Goal: Task Accomplishment & Management: Use online tool/utility

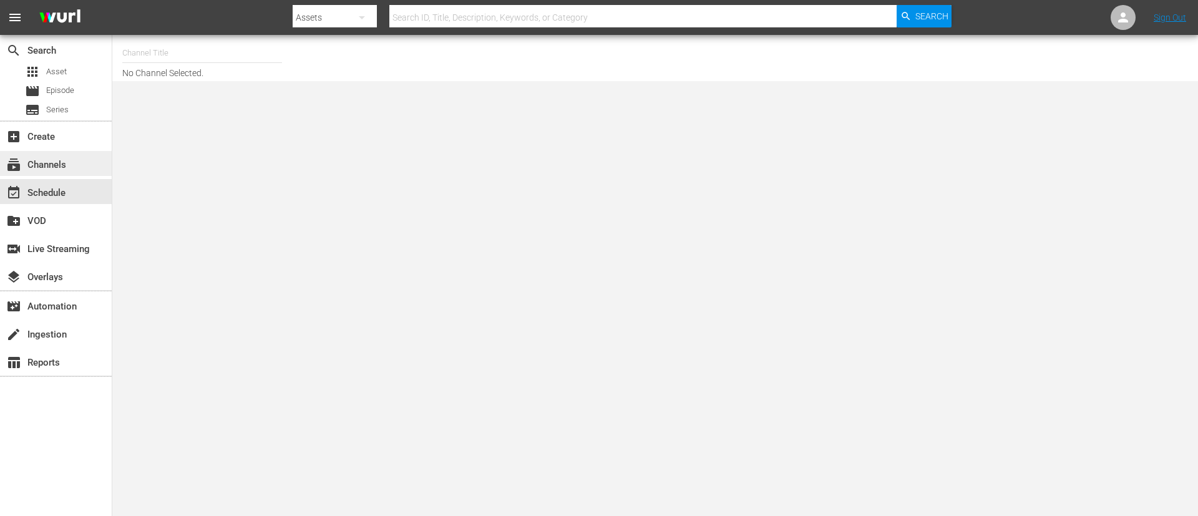
click at [76, 167] on div "subscriptions Channels" at bounding box center [56, 163] width 112 height 25
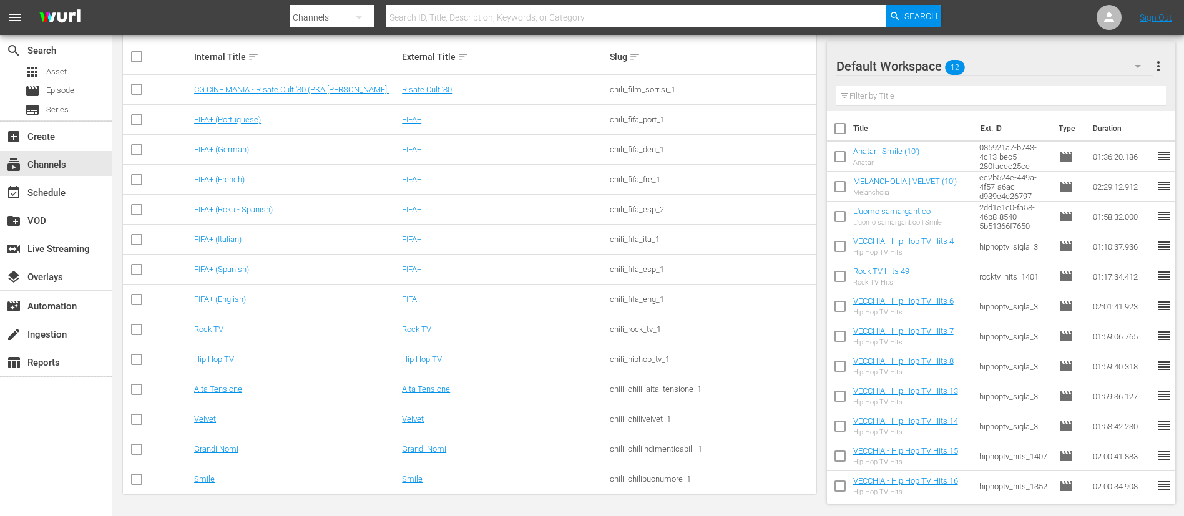
scroll to position [209, 0]
click at [205, 331] on link "Rock TV" at bounding box center [208, 327] width 29 height 9
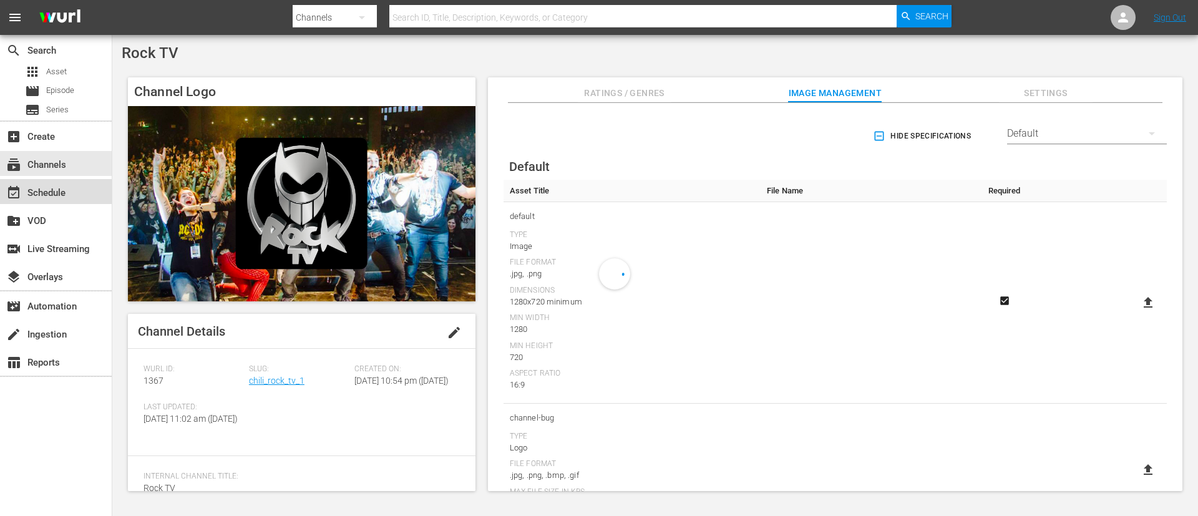
click at [75, 194] on div "event_available Schedule" at bounding box center [56, 191] width 112 height 25
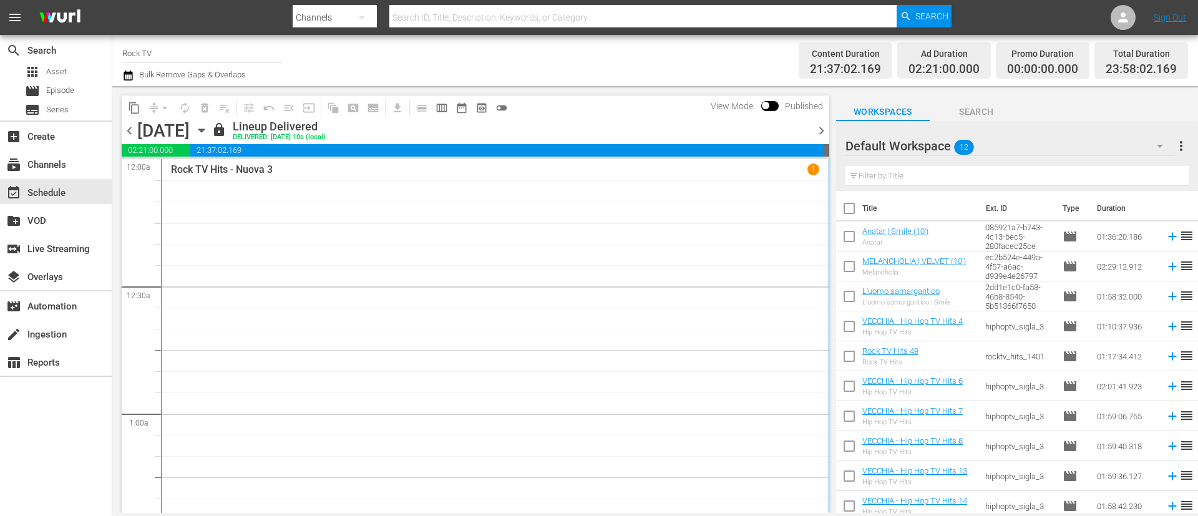
click at [824, 134] on span "chevron_right" at bounding box center [822, 131] width 16 height 16
click at [125, 129] on span "chevron_left" at bounding box center [130, 131] width 16 height 16
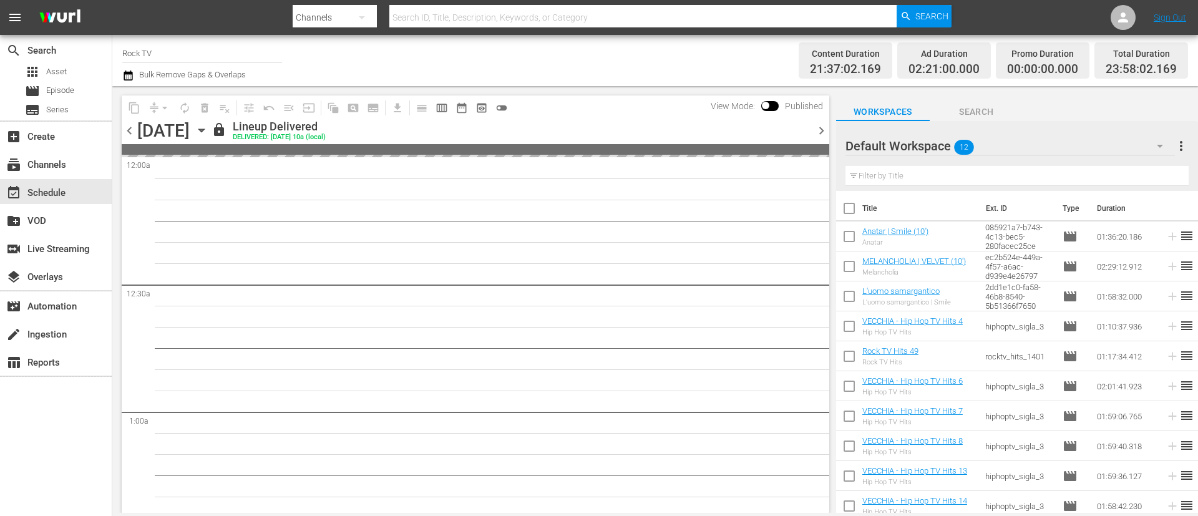
click at [126, 129] on span "chevron_left" at bounding box center [130, 131] width 16 height 16
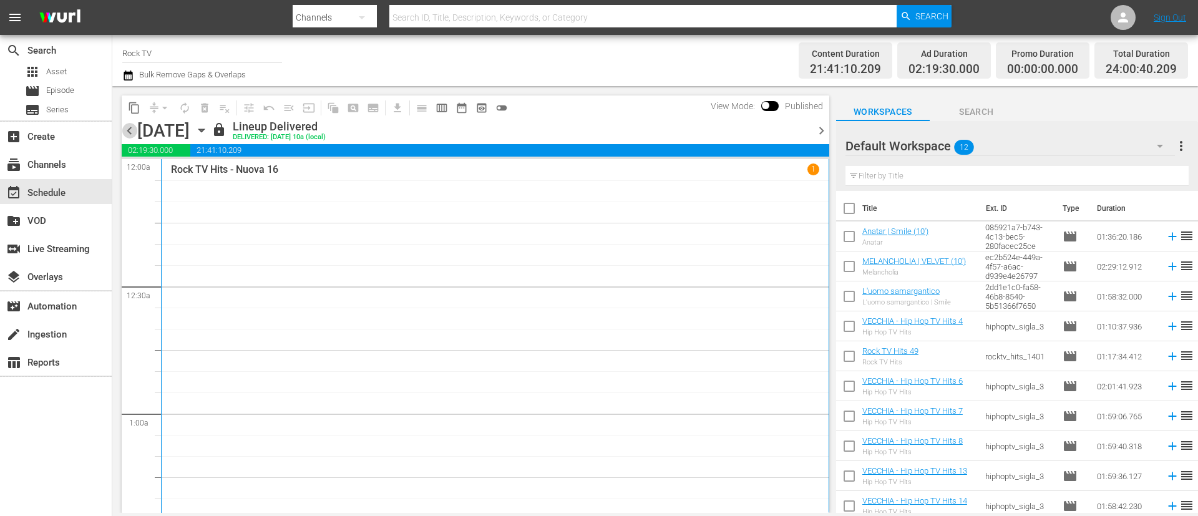
click at [135, 136] on span "chevron_left" at bounding box center [130, 131] width 16 height 16
click at [136, 132] on span "chevron_left" at bounding box center [130, 131] width 16 height 16
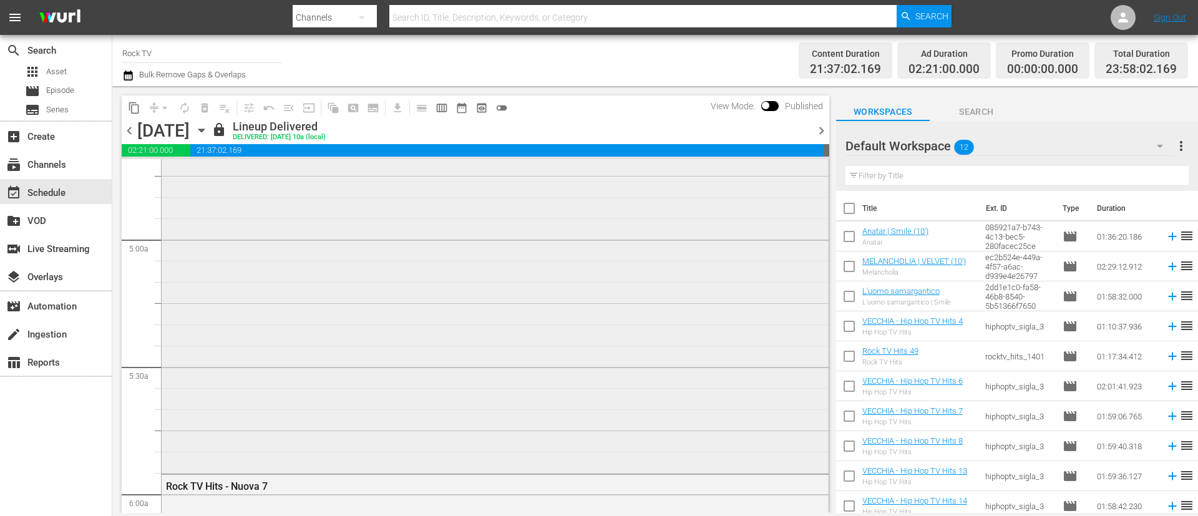
scroll to position [1217, 0]
click at [130, 132] on span "chevron_left" at bounding box center [130, 131] width 16 height 16
click at [132, 133] on span "chevron_left" at bounding box center [130, 131] width 16 height 16
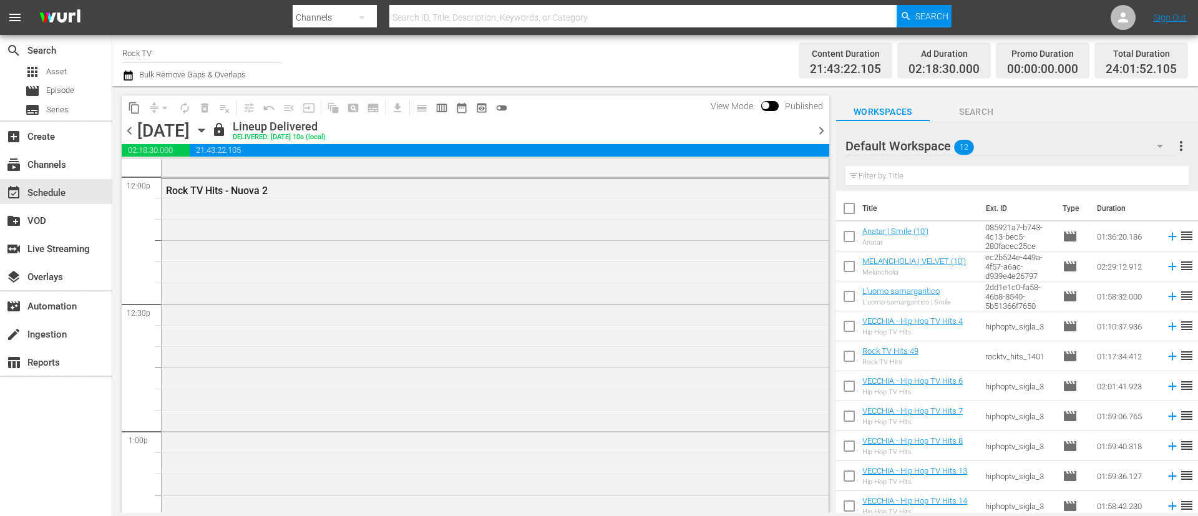
click at [124, 135] on span "chevron_left" at bounding box center [130, 131] width 16 height 16
click at [134, 129] on span "chevron_left" at bounding box center [130, 131] width 16 height 16
click at [235, 96] on span "tune_outlined" at bounding box center [247, 107] width 24 height 24
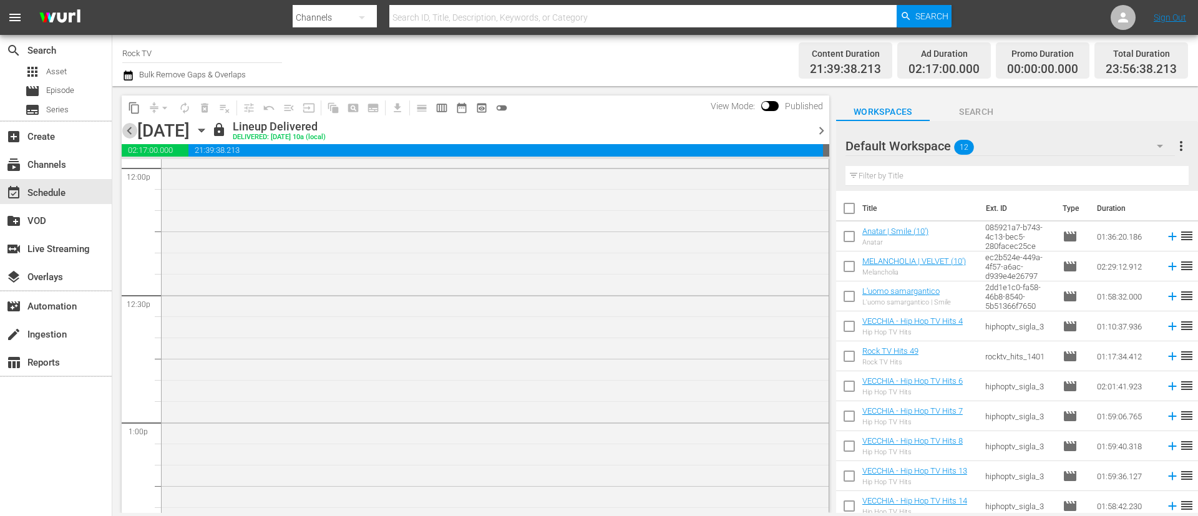
click at [131, 135] on span "chevron_left" at bounding box center [130, 131] width 16 height 16
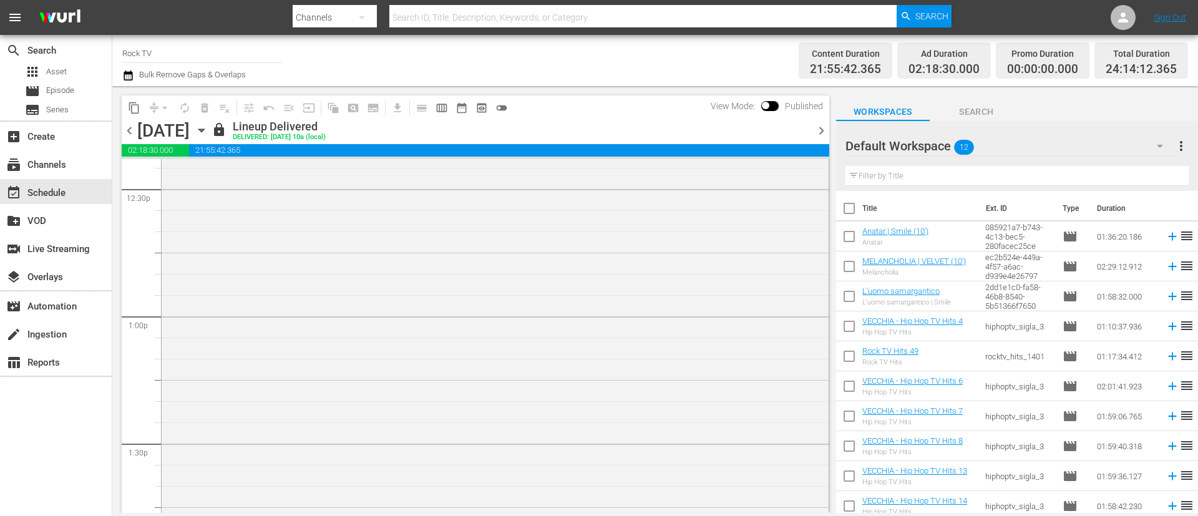
scroll to position [3067, 0]
click at [131, 135] on span "chevron_left" at bounding box center [130, 131] width 16 height 16
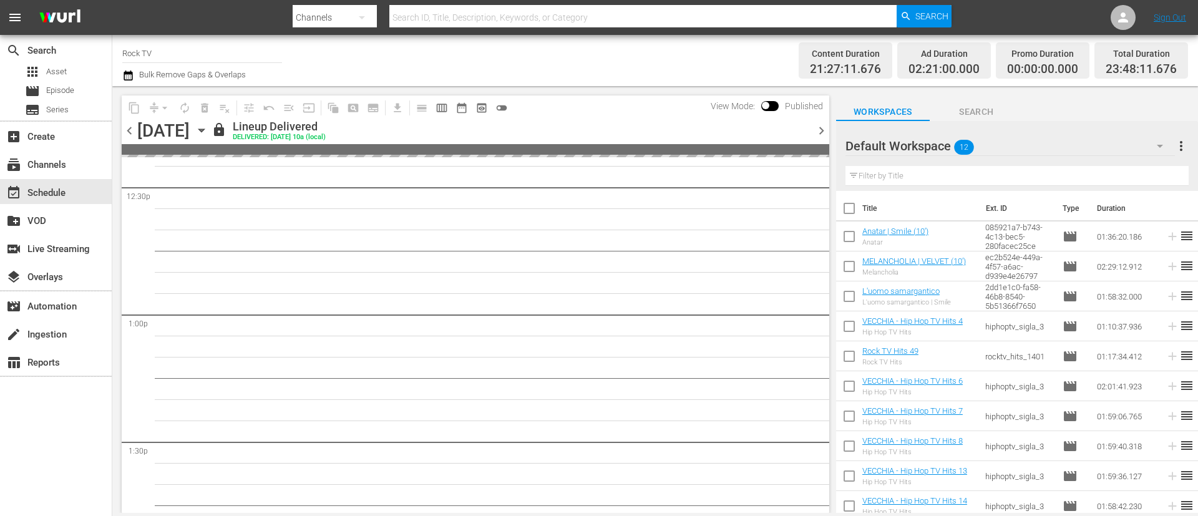
scroll to position [3046, 0]
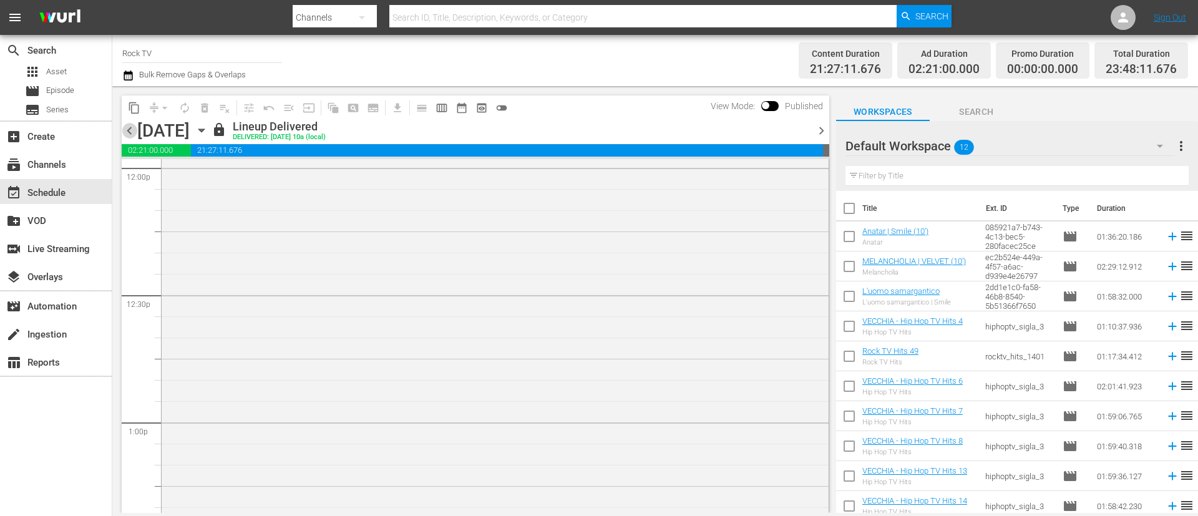
click at [129, 129] on span "chevron_left" at bounding box center [130, 131] width 16 height 16
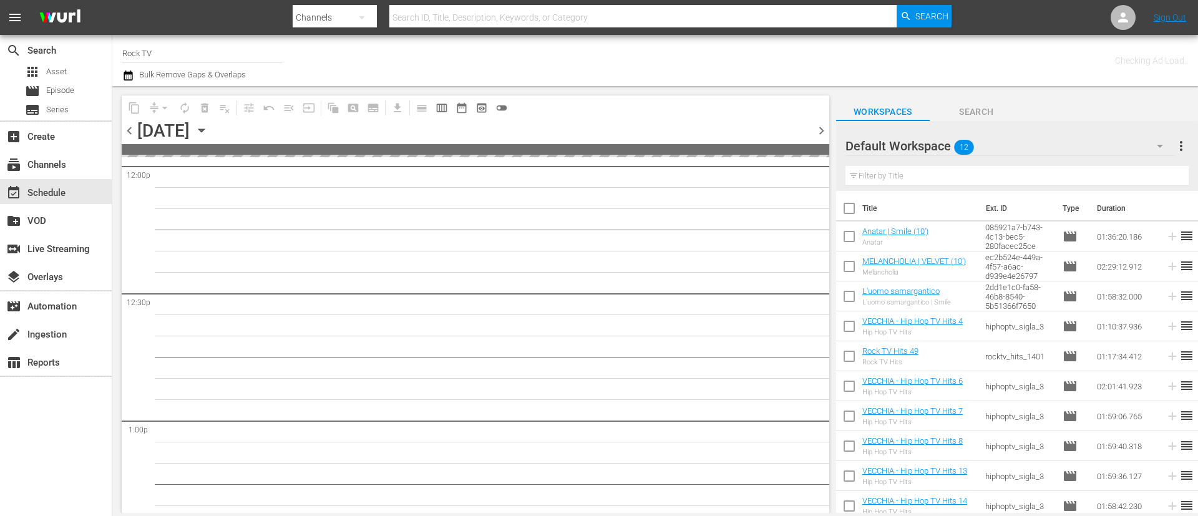
scroll to position [3152, 0]
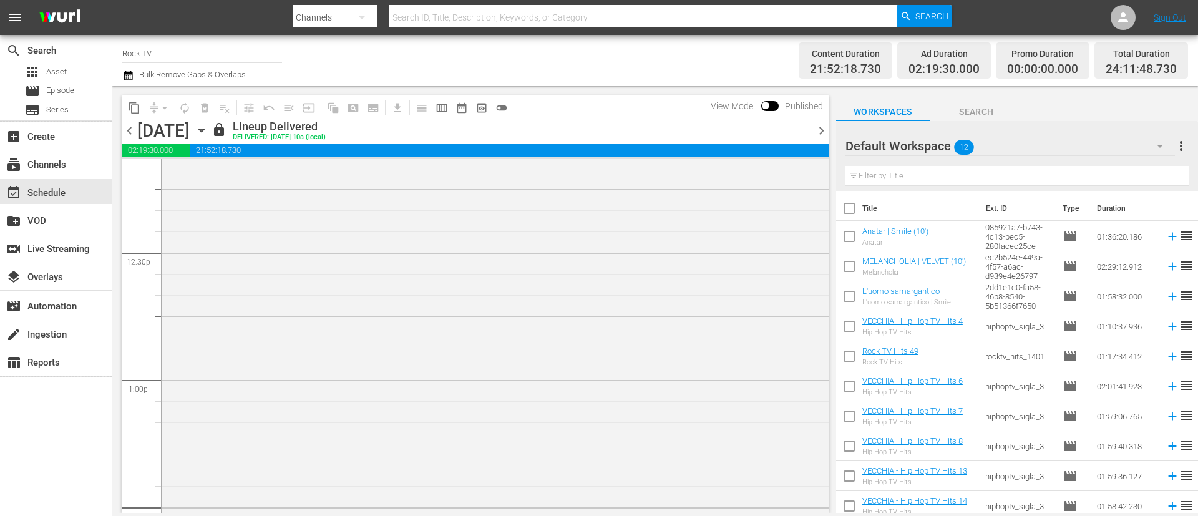
click at [132, 130] on span "chevron_left" at bounding box center [130, 131] width 16 height 16
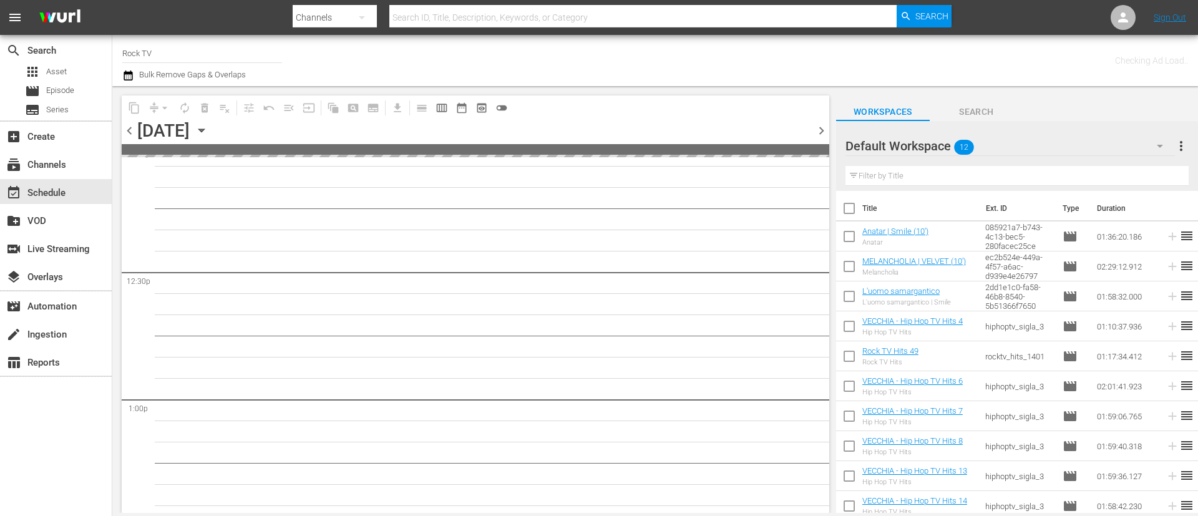
scroll to position [3152, 0]
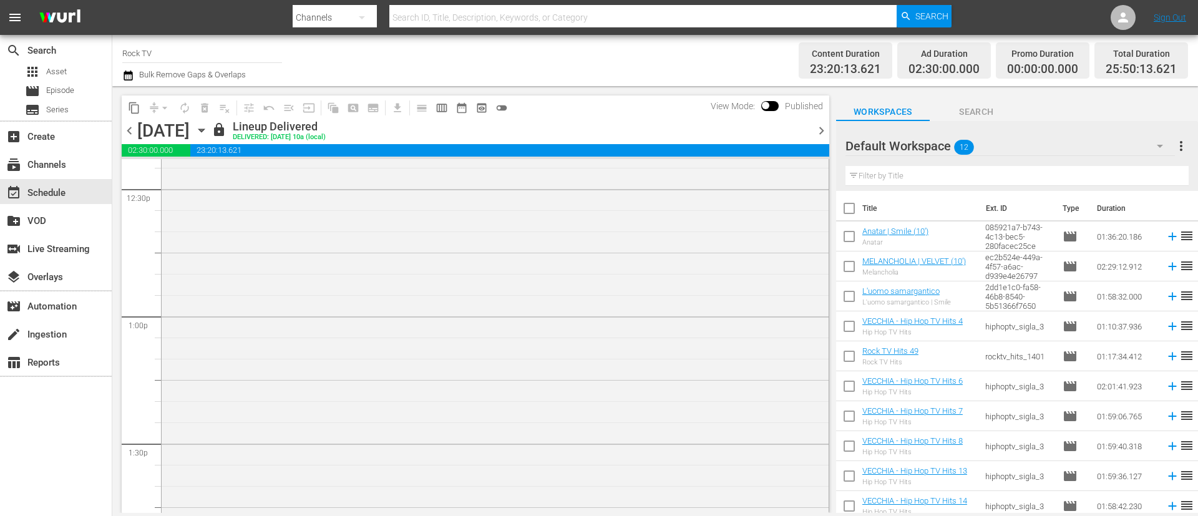
click at [132, 130] on span "chevron_left" at bounding box center [130, 131] width 16 height 16
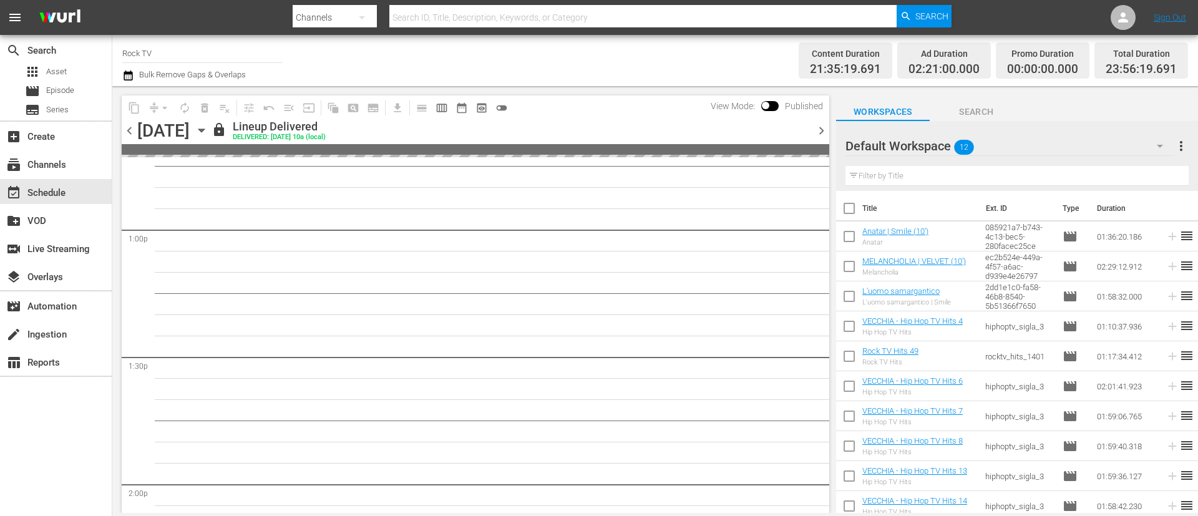
scroll to position [3173, 0]
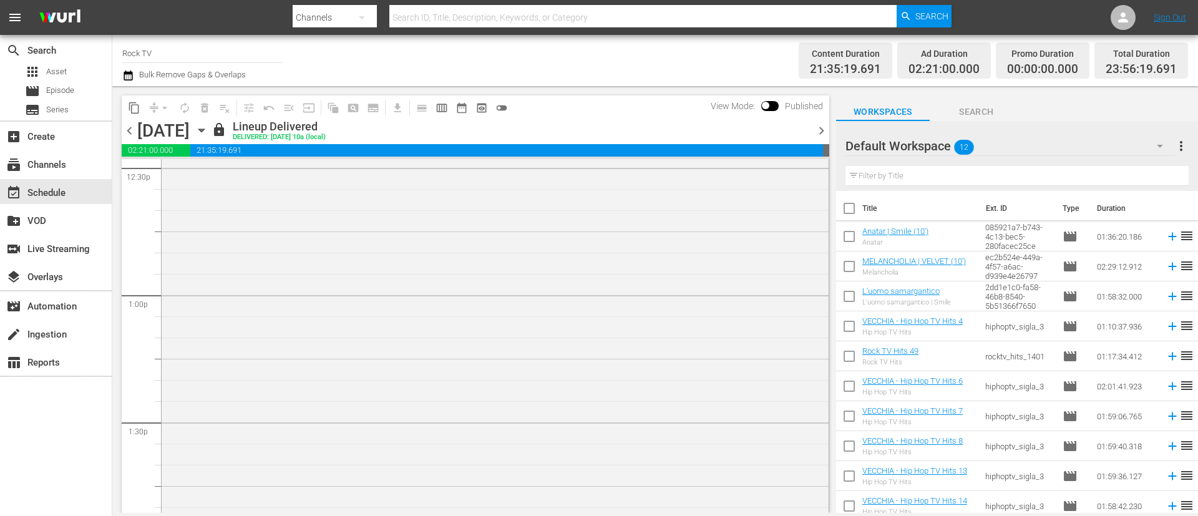
click at [132, 130] on span "chevron_left" at bounding box center [130, 131] width 16 height 16
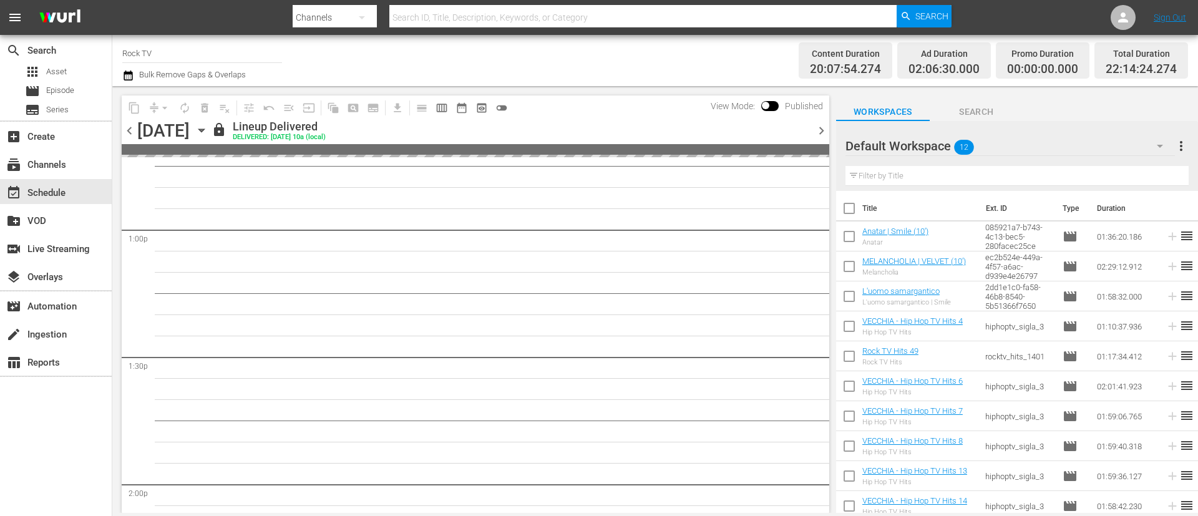
scroll to position [3152, 0]
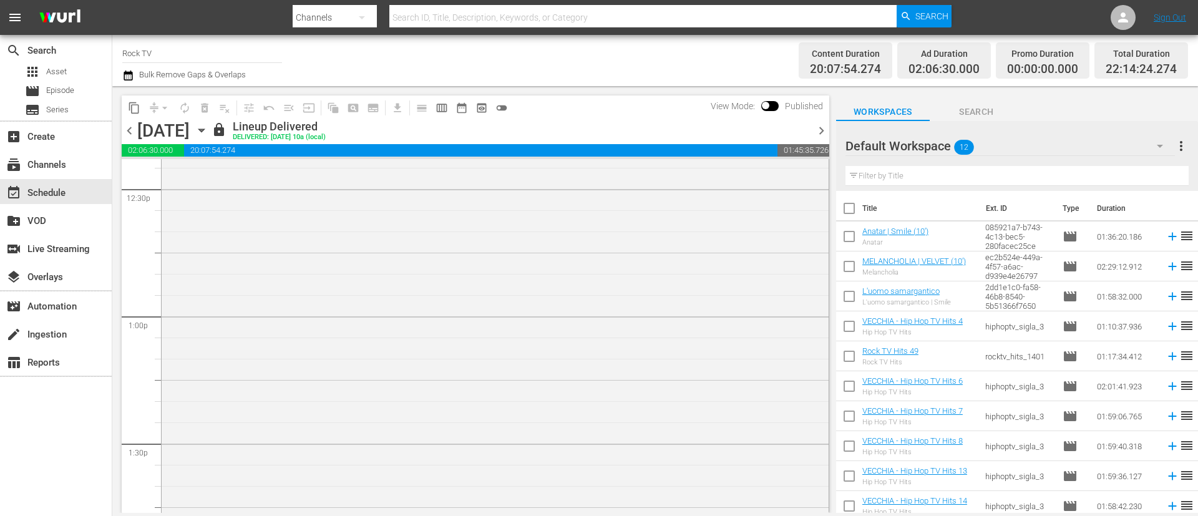
click at [127, 135] on span "chevron_left" at bounding box center [130, 131] width 16 height 16
click at [129, 129] on span "chevron_left" at bounding box center [130, 131] width 16 height 16
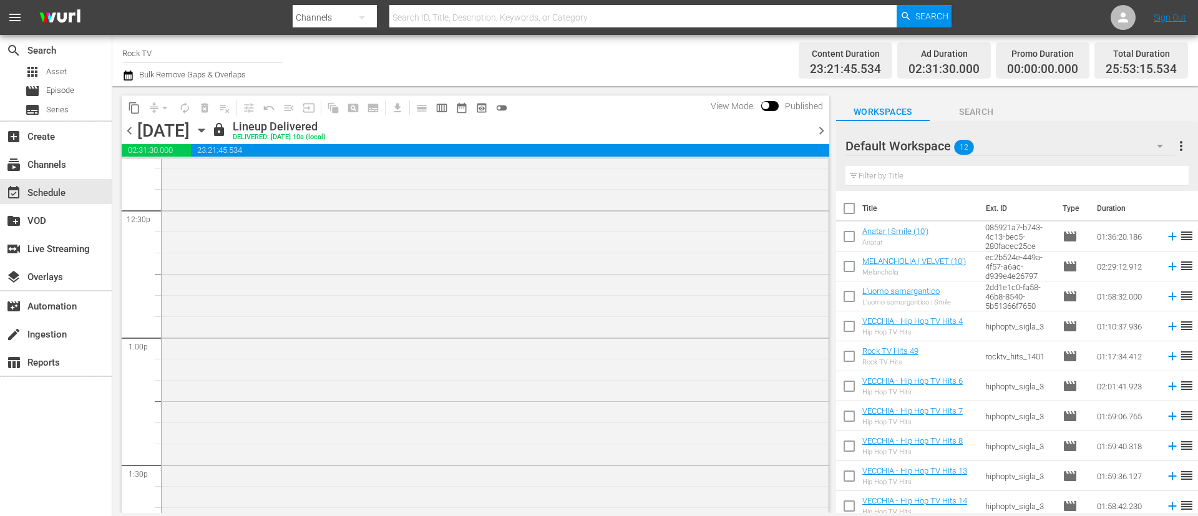
click at [129, 129] on span "chevron_left" at bounding box center [130, 131] width 16 height 16
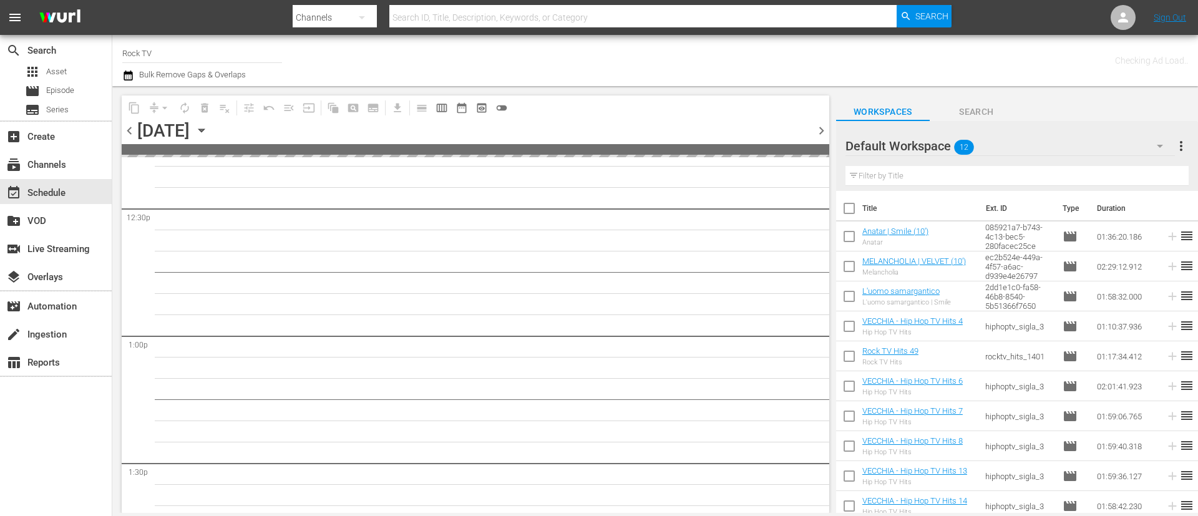
scroll to position [3237, 0]
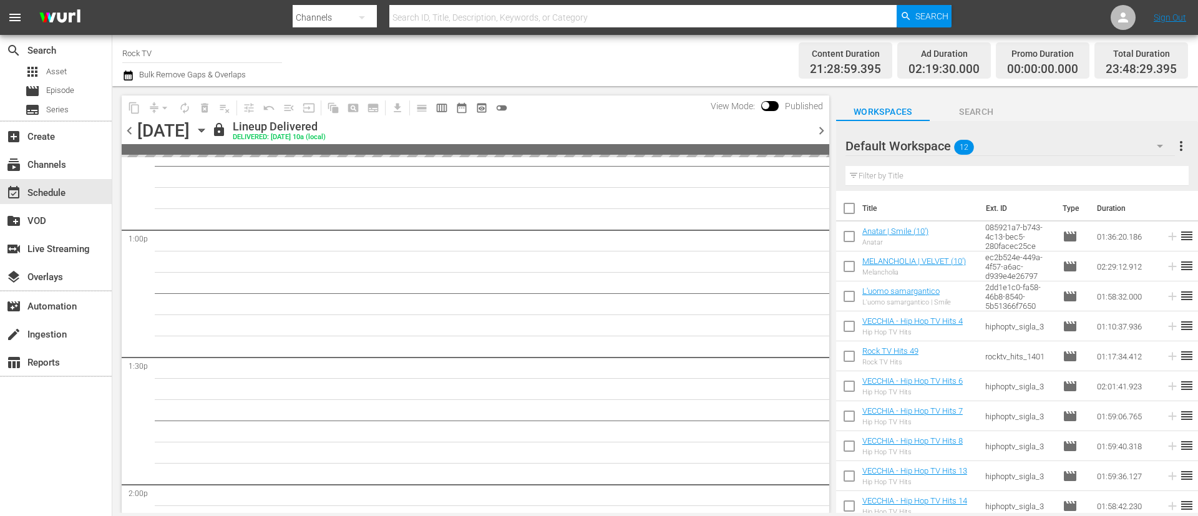
click at [129, 129] on span "chevron_left" at bounding box center [130, 131] width 16 height 16
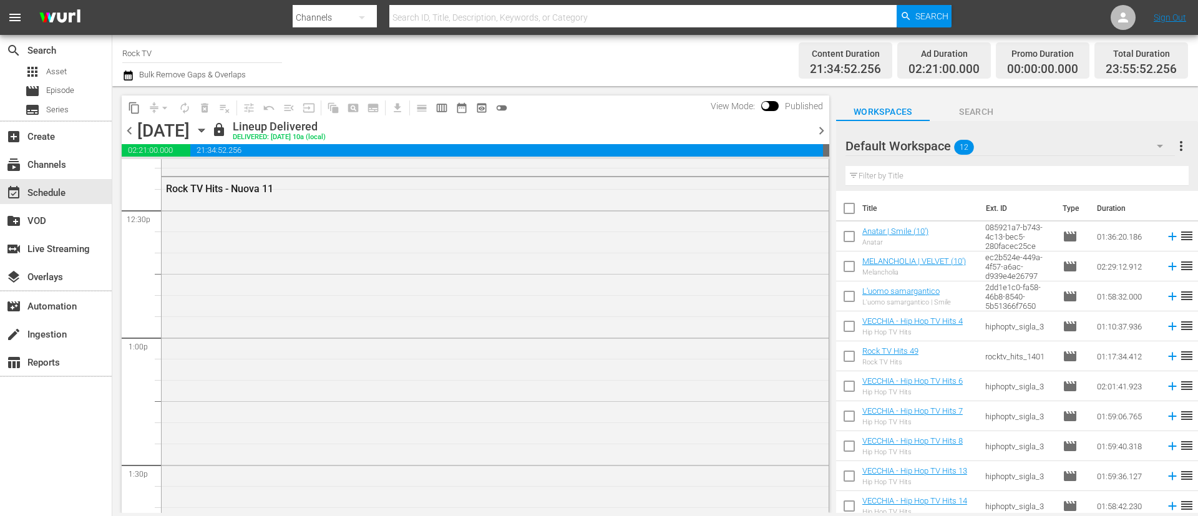
click at [129, 129] on span "chevron_left" at bounding box center [130, 131] width 16 height 16
click at [129, 131] on span "chevron_left" at bounding box center [130, 131] width 16 height 16
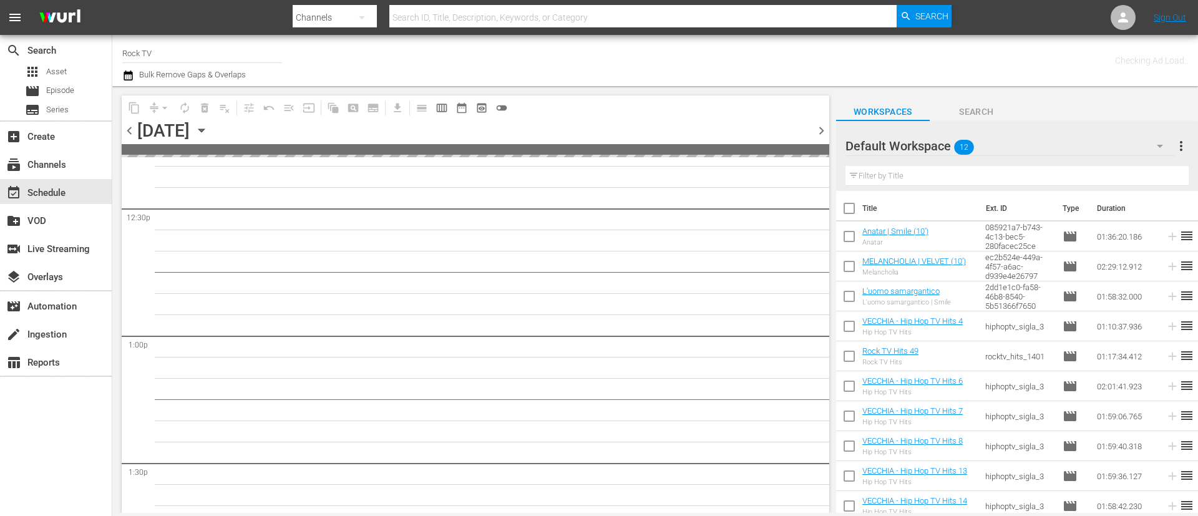
scroll to position [3237, 0]
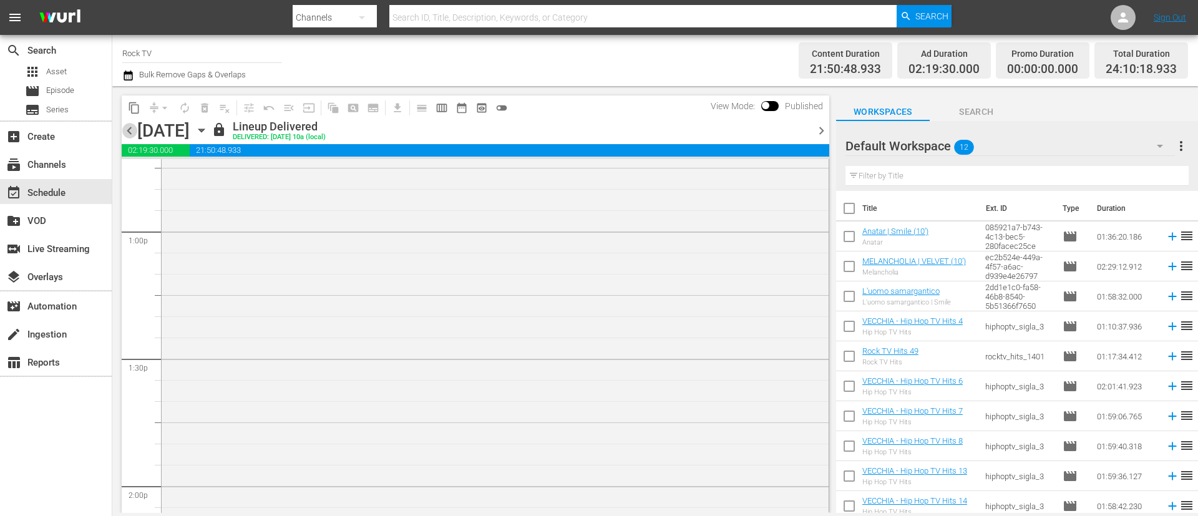
click at [127, 131] on span "chevron_left" at bounding box center [130, 131] width 16 height 16
click at [128, 129] on span "chevron_left" at bounding box center [130, 131] width 16 height 16
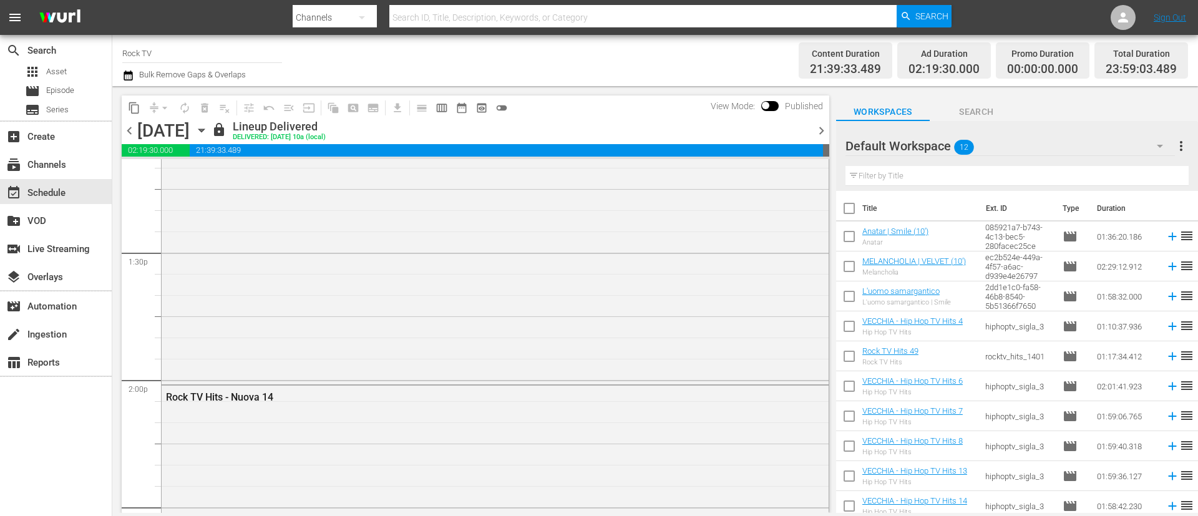
scroll to position [3237, 0]
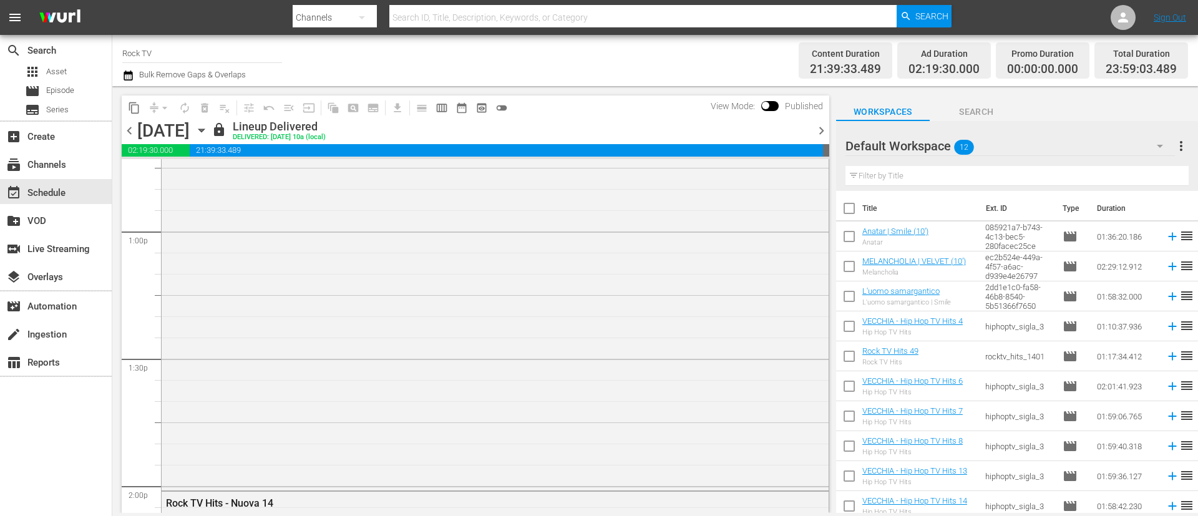
click at [128, 130] on span "chevron_left" at bounding box center [130, 131] width 16 height 16
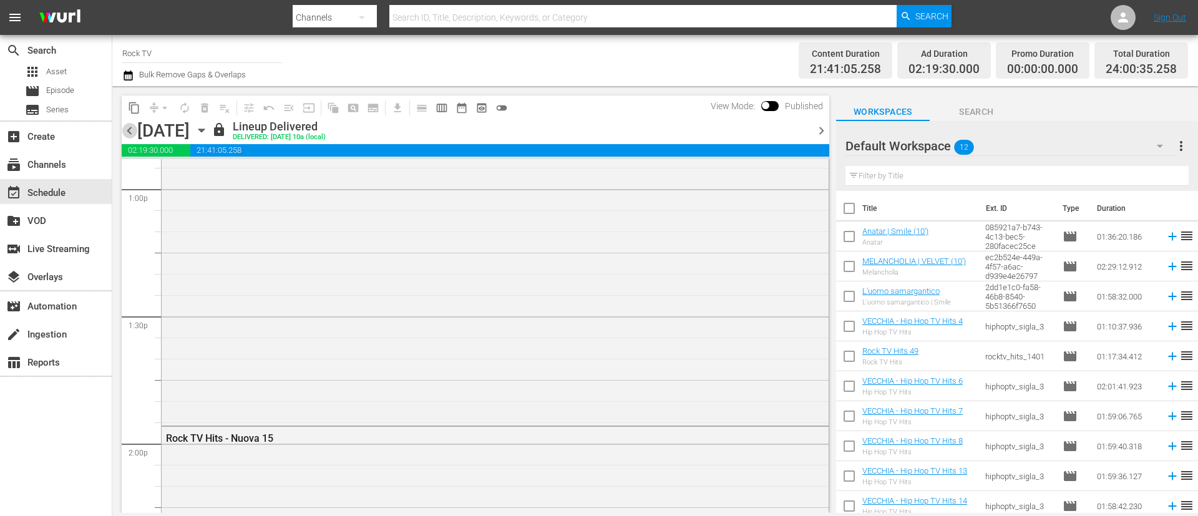
click at [128, 130] on span "chevron_left" at bounding box center [130, 131] width 16 height 16
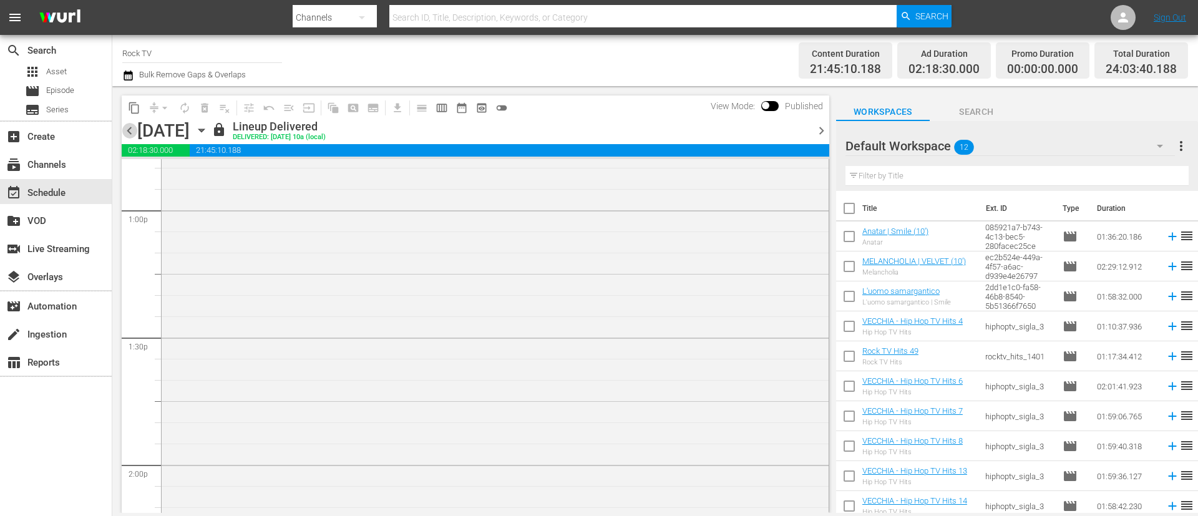
click at [128, 130] on span "chevron_left" at bounding box center [130, 131] width 16 height 16
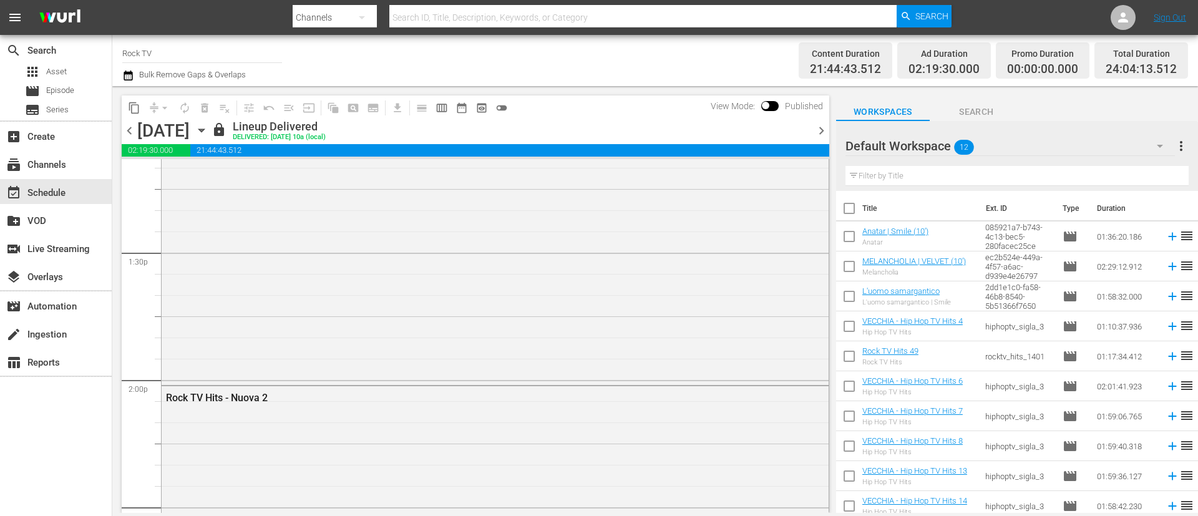
scroll to position [3279, 0]
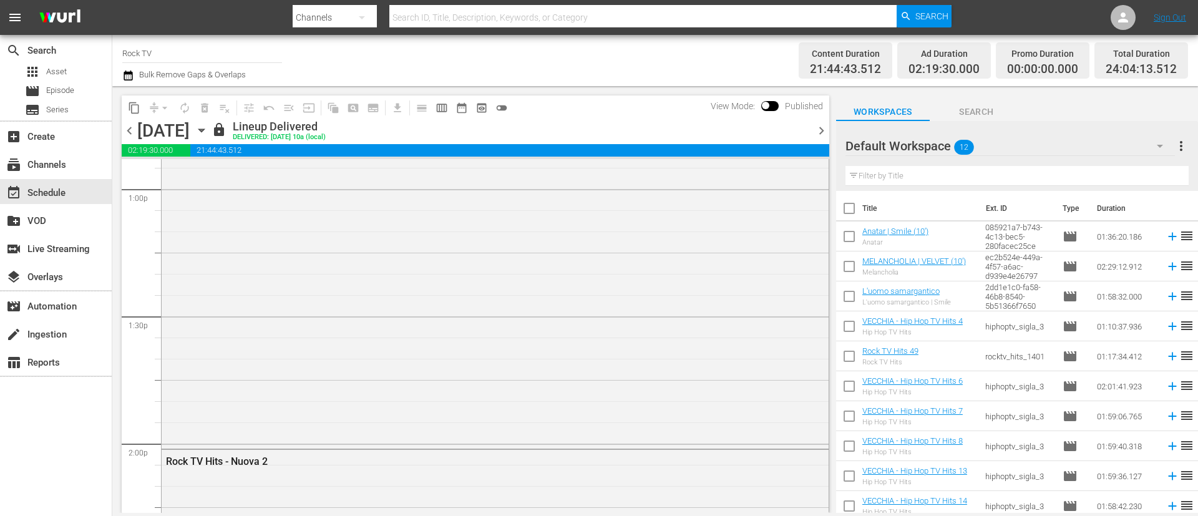
click at [128, 130] on span "chevron_left" at bounding box center [130, 131] width 16 height 16
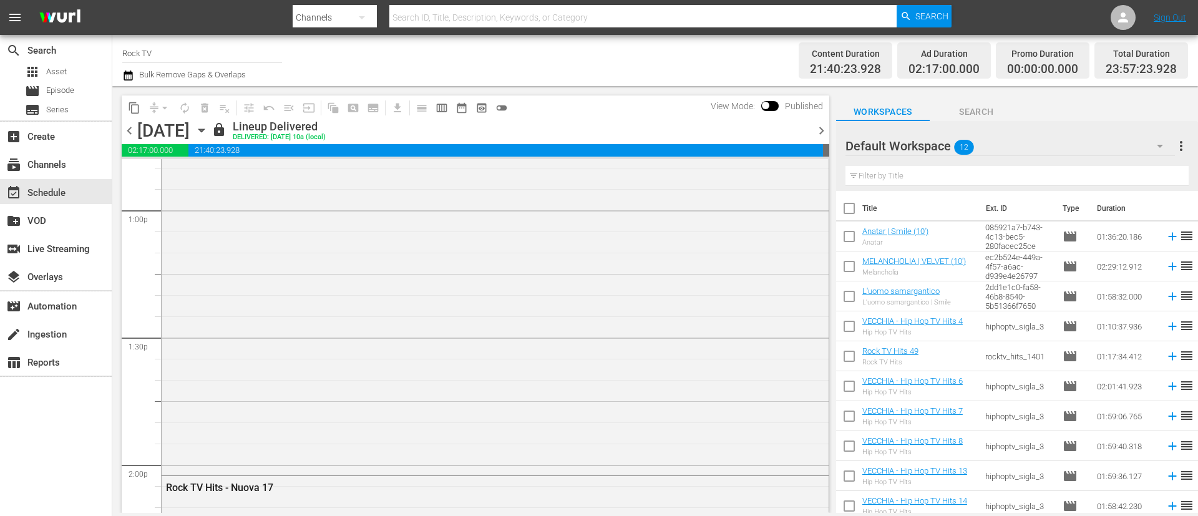
click at [128, 130] on span "chevron_left" at bounding box center [130, 131] width 16 height 16
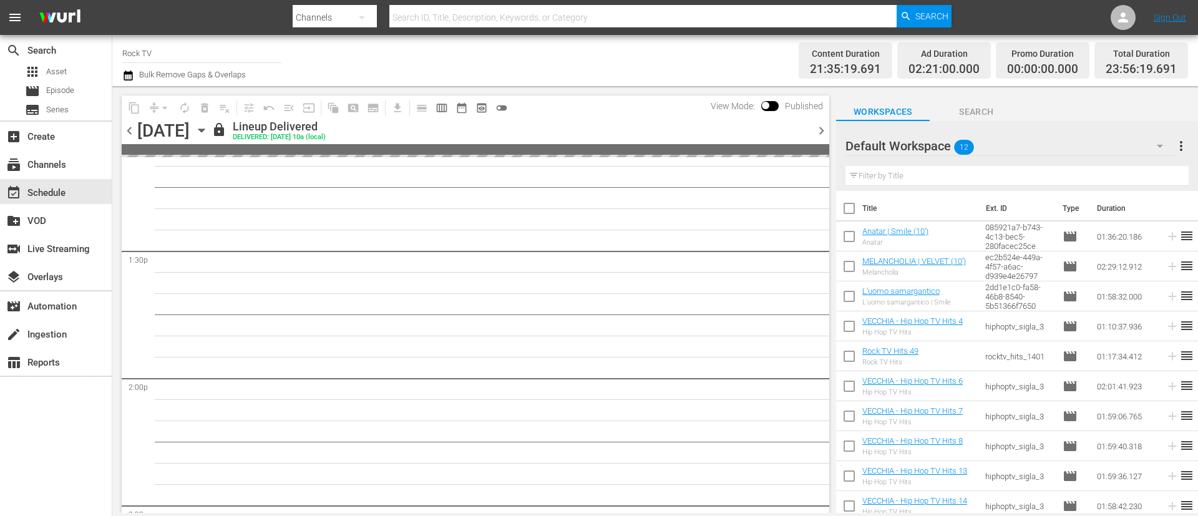
scroll to position [3237, 0]
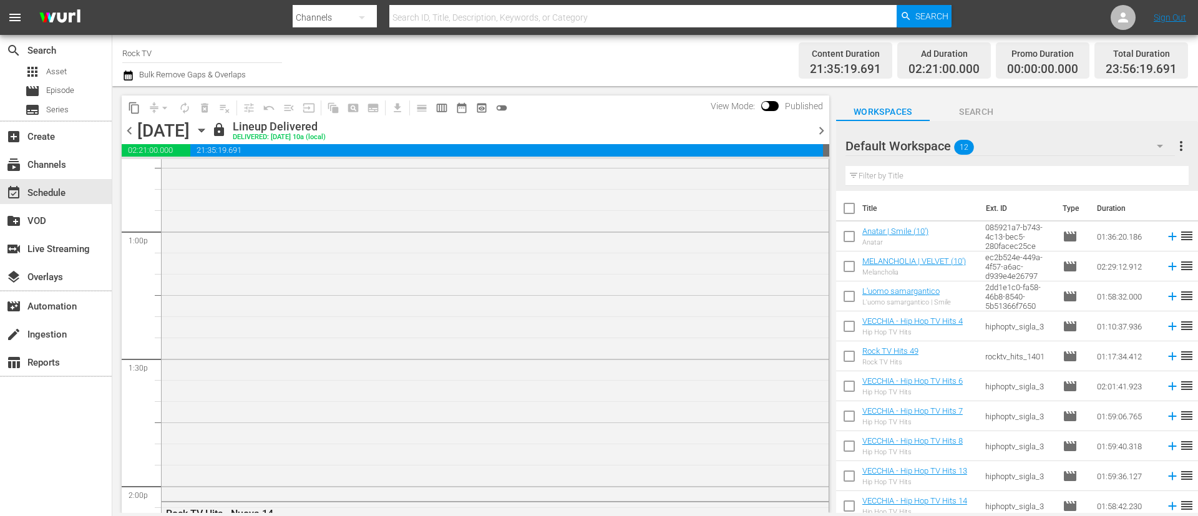
click at [128, 130] on span "chevron_left" at bounding box center [130, 131] width 16 height 16
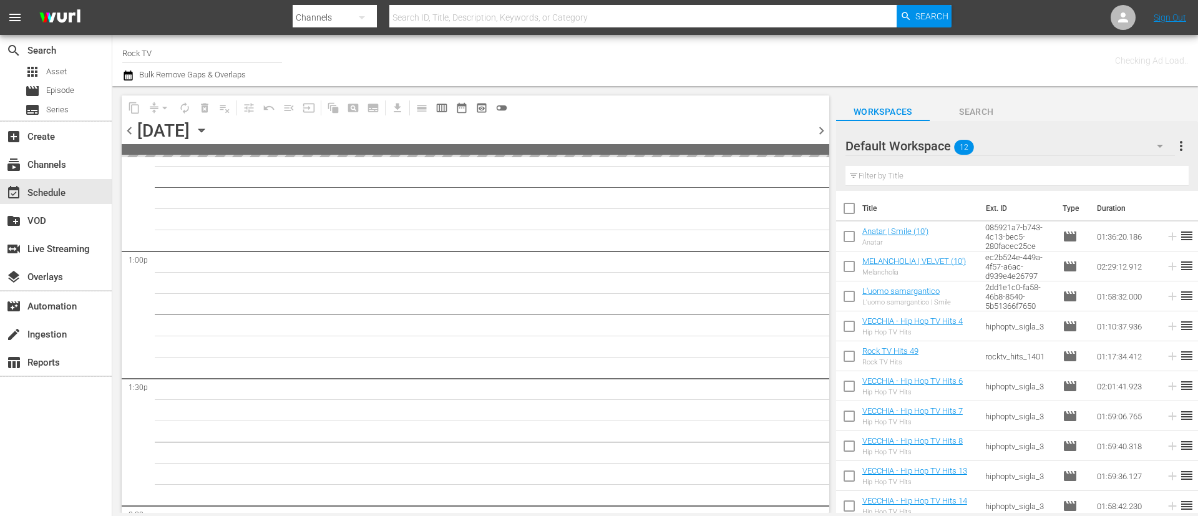
scroll to position [3343, 0]
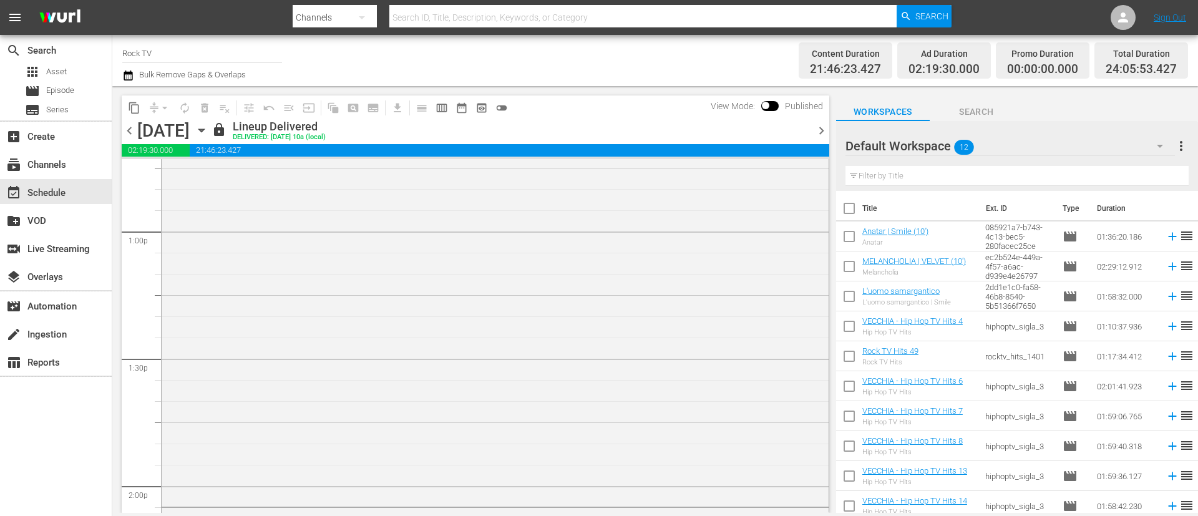
click at [128, 130] on span "chevron_left" at bounding box center [130, 131] width 16 height 16
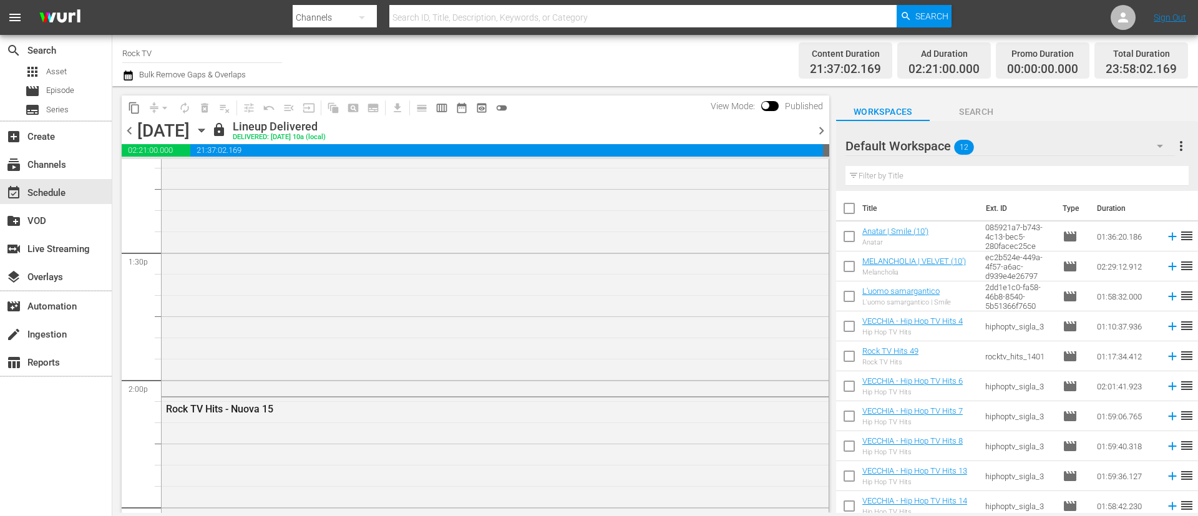
scroll to position [3237, 0]
click at [128, 130] on span "chevron_left" at bounding box center [130, 131] width 16 height 16
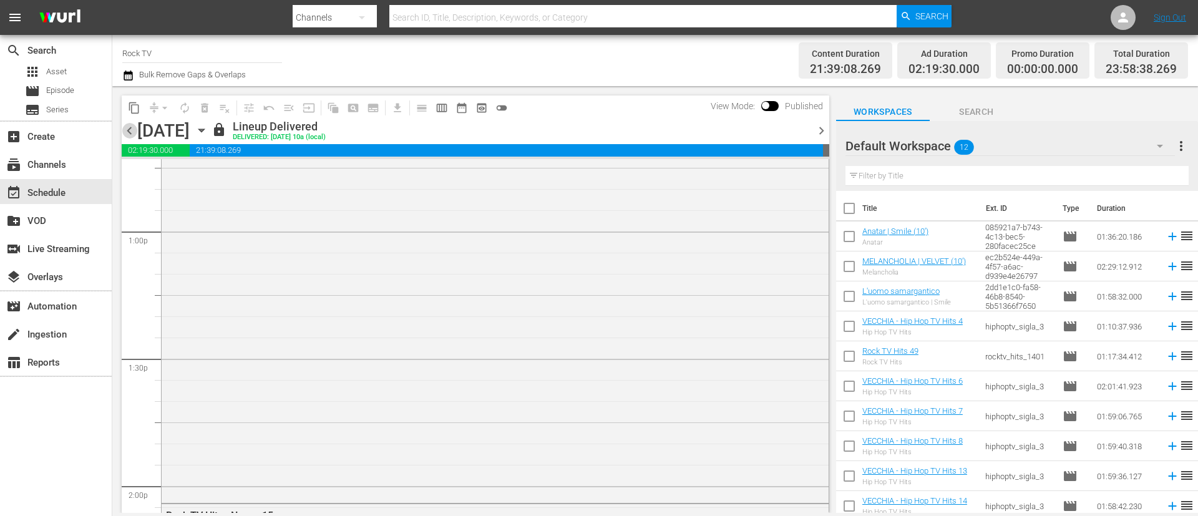
click at [128, 130] on span "chevron_left" at bounding box center [130, 131] width 16 height 16
click at [825, 125] on span "chevron_right" at bounding box center [822, 131] width 16 height 16
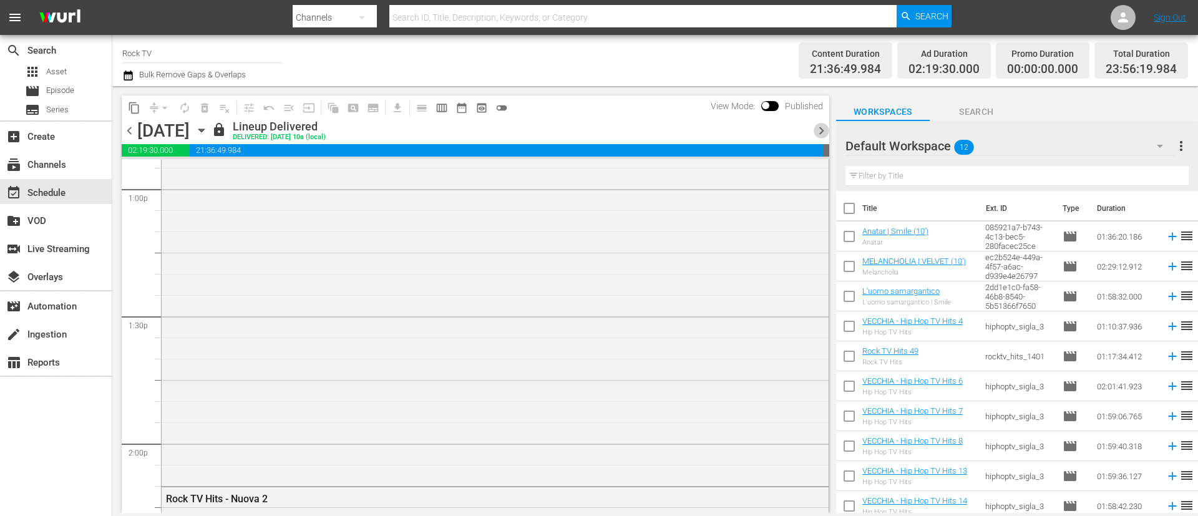
click at [822, 129] on span "chevron_right" at bounding box center [822, 131] width 16 height 16
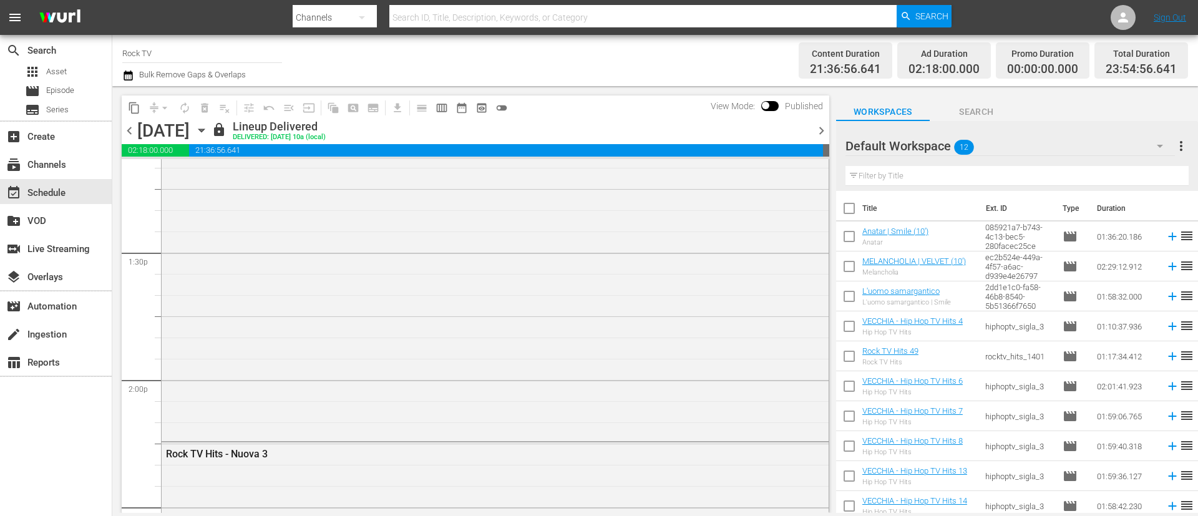
scroll to position [3216, 0]
click at [822, 129] on span "chevron_right" at bounding box center [822, 131] width 16 height 16
click at [822, 134] on span "chevron_right" at bounding box center [822, 131] width 16 height 16
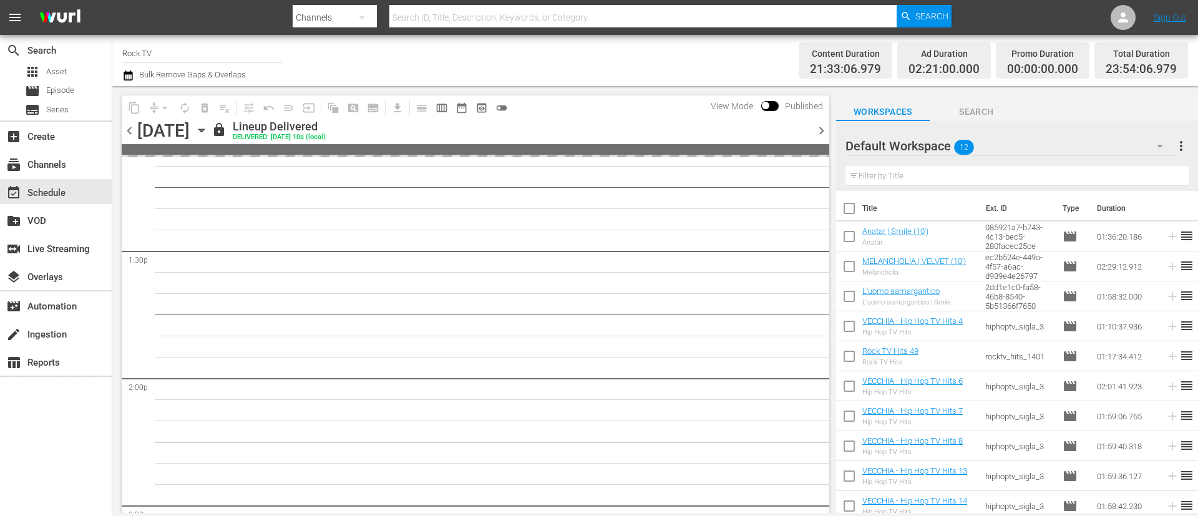
scroll to position [3216, 0]
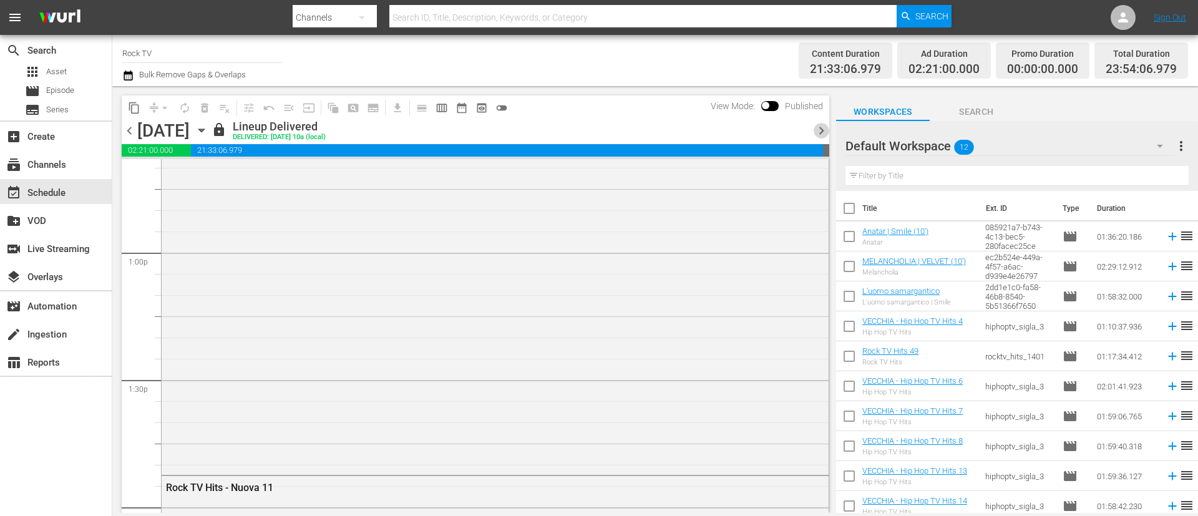
click at [821, 127] on span "chevron_right" at bounding box center [822, 131] width 16 height 16
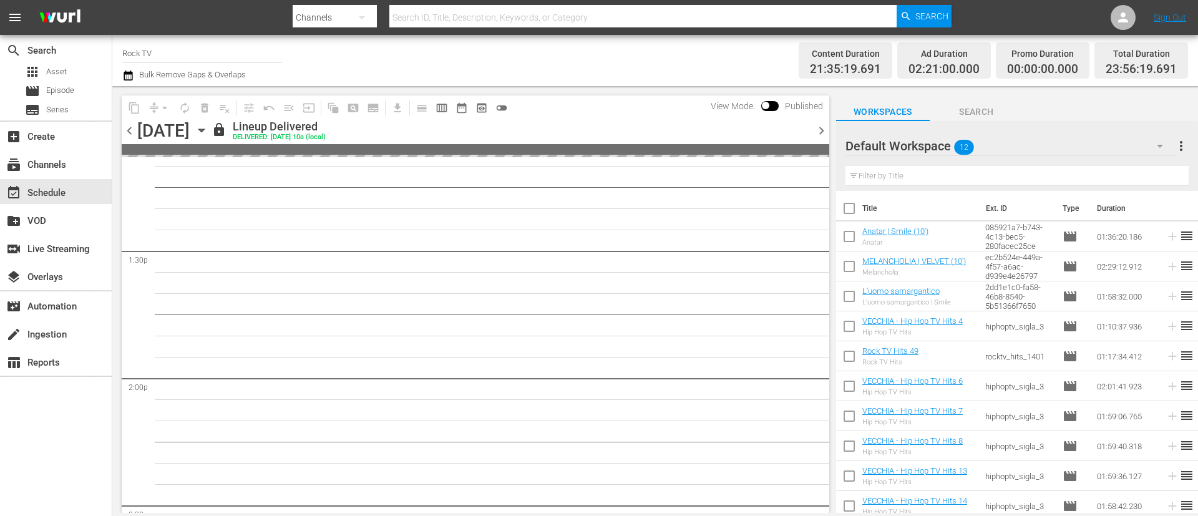
click at [830, 127] on div "content_copy compress arrow_drop_down autorenew_outlined delete_forever_outline…" at bounding box center [472, 299] width 720 height 427
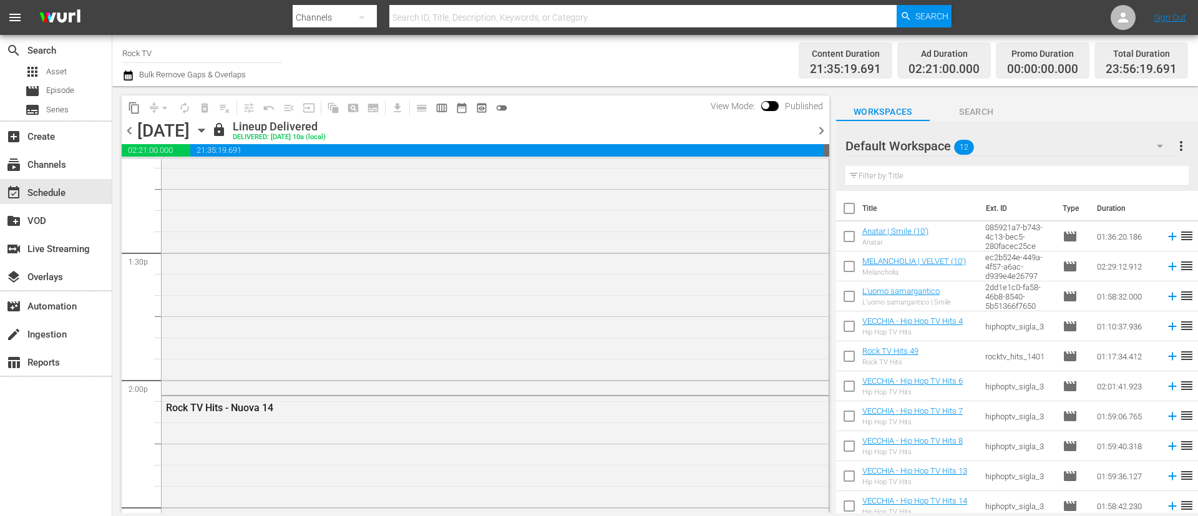
scroll to position [3237, 0]
click at [812, 132] on div at bounding box center [811, 130] width 5 height 21
click at [815, 135] on span "chevron_right" at bounding box center [822, 131] width 16 height 16
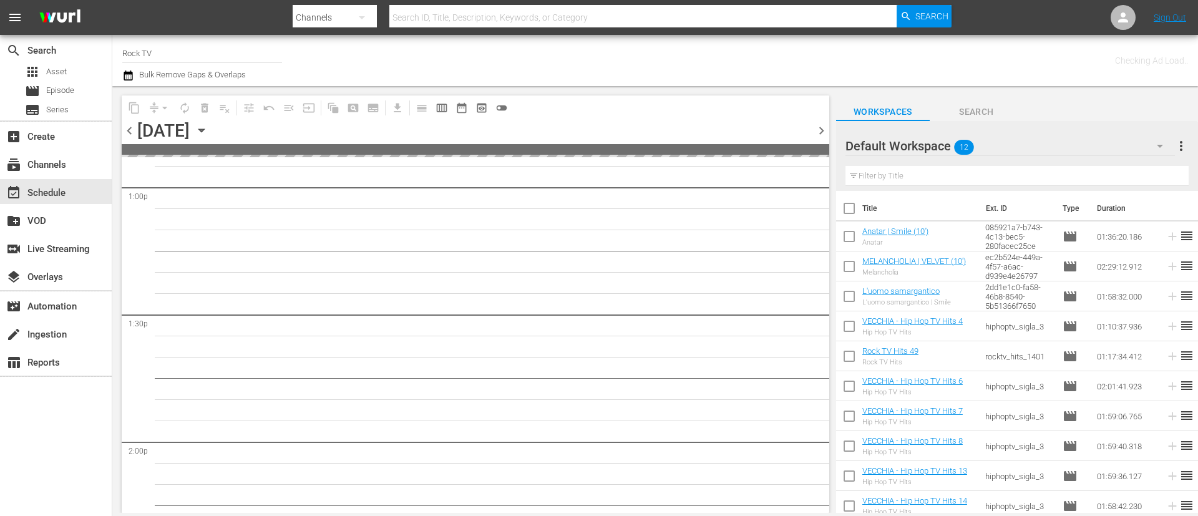
scroll to position [3343, 0]
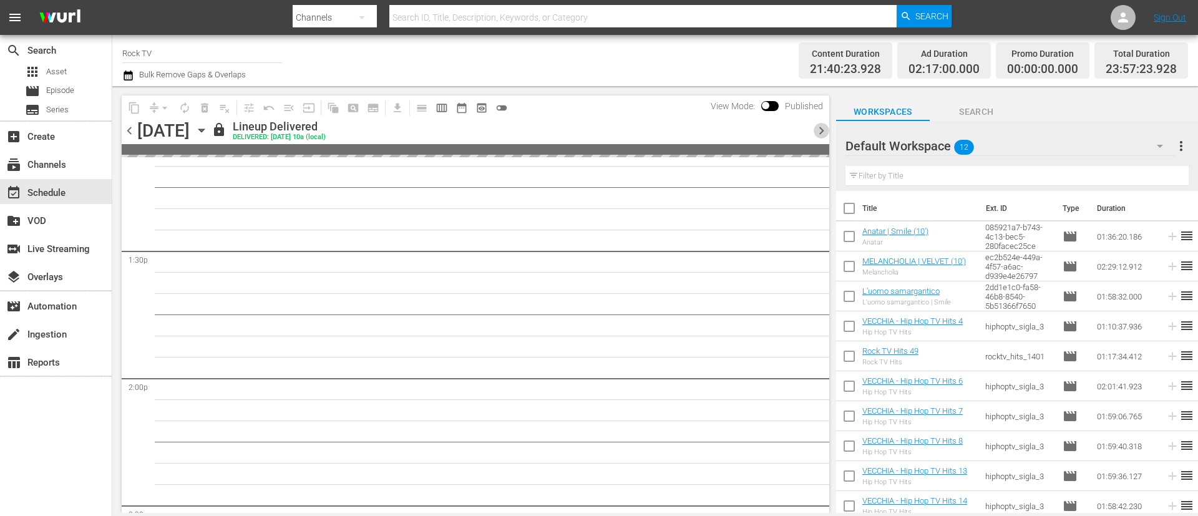
click at [815, 135] on span "chevron_right" at bounding box center [822, 131] width 16 height 16
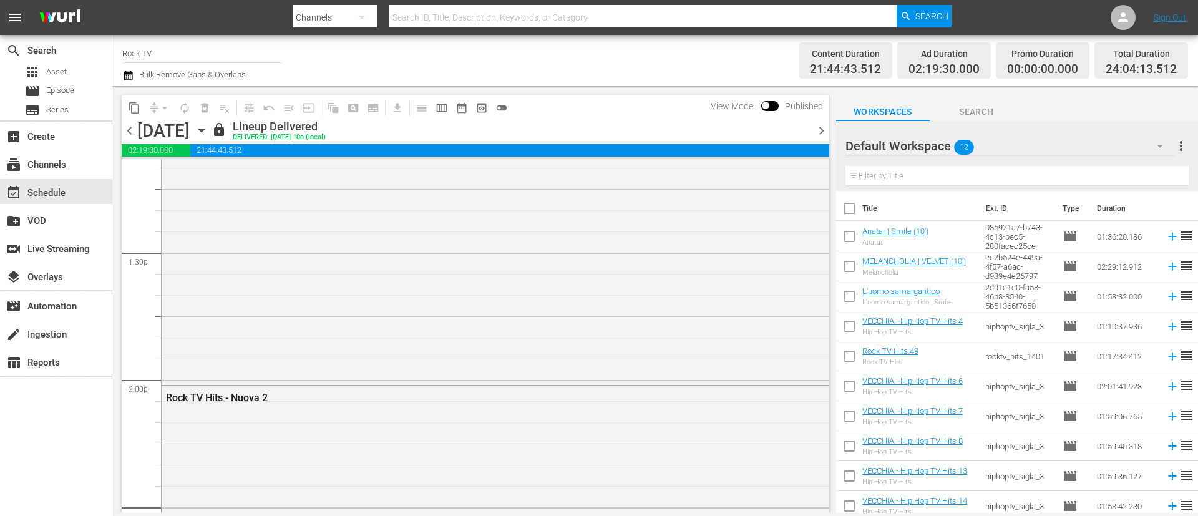
scroll to position [3279, 0]
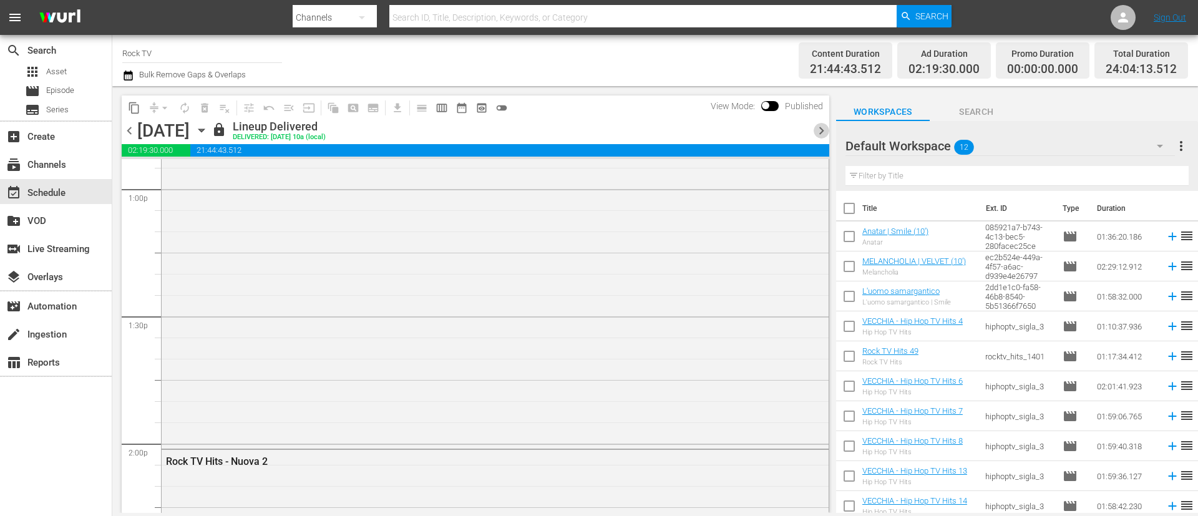
click at [815, 135] on span "chevron_right" at bounding box center [822, 131] width 16 height 16
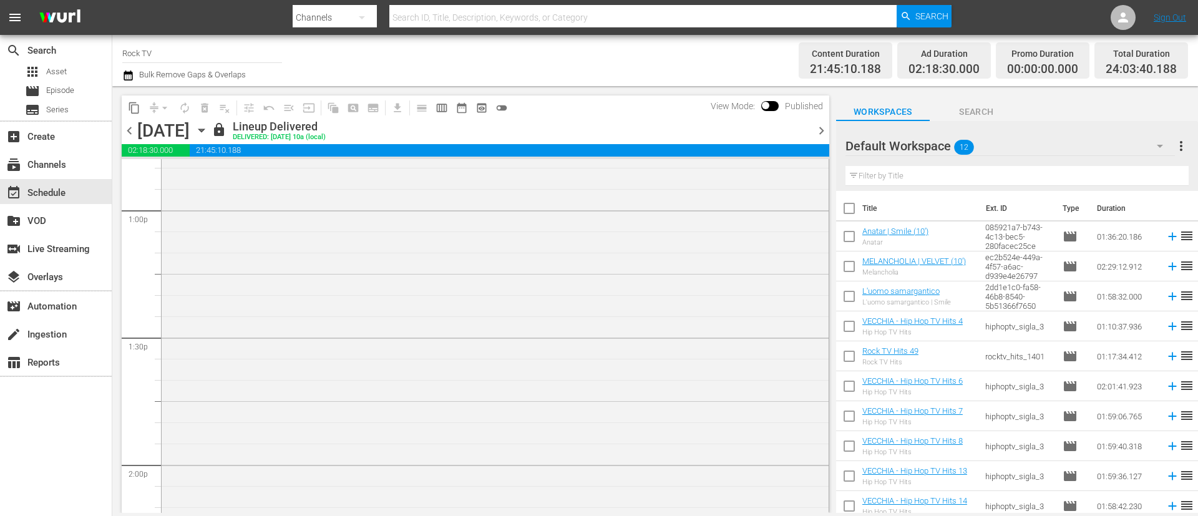
click at [822, 125] on span "chevron_right" at bounding box center [822, 131] width 16 height 16
click at [812, 125] on div at bounding box center [811, 130] width 5 height 21
click at [823, 129] on span "chevron_right" at bounding box center [822, 131] width 16 height 16
